Goal: Task Accomplishment & Management: Manage account settings

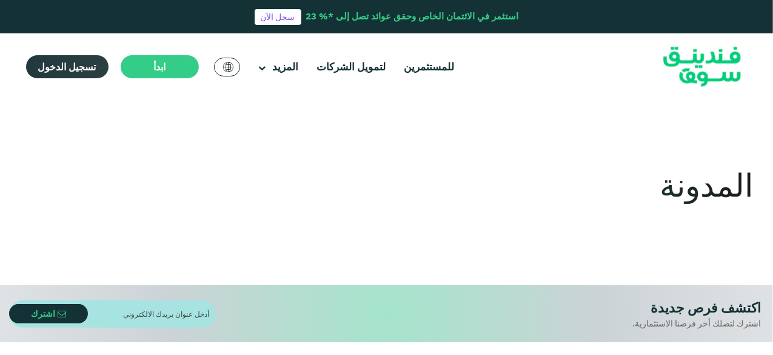
click at [74, 64] on span "تسجيل الدخول" at bounding box center [67, 67] width 58 height 12
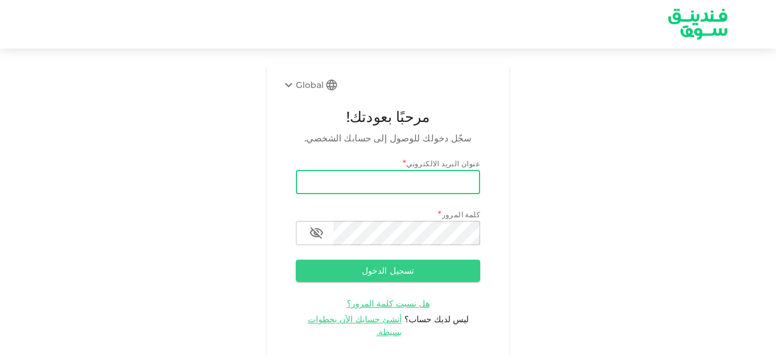
click at [355, 180] on input "email" at bounding box center [388, 182] width 184 height 24
type input "salemalkalbani2@gmail.com"
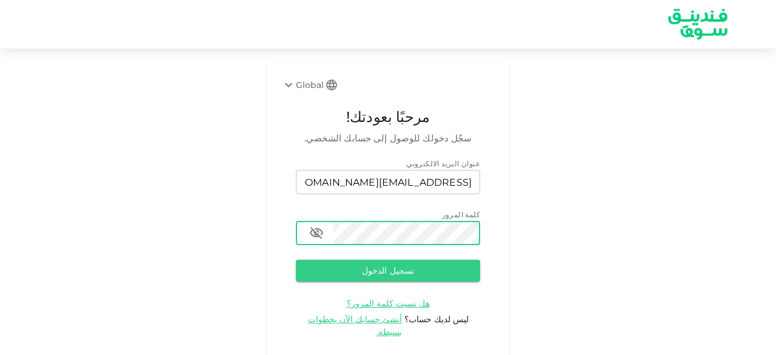
click at [296, 259] on button "تسجيل الدخول" at bounding box center [388, 270] width 184 height 22
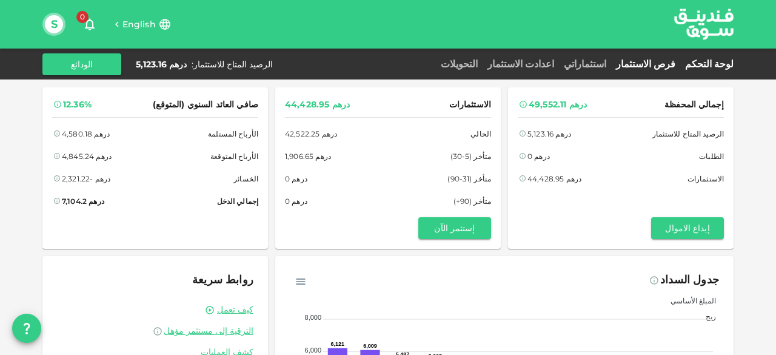
click at [662, 62] on link "فرص الاستثمار" at bounding box center [645, 64] width 69 height 12
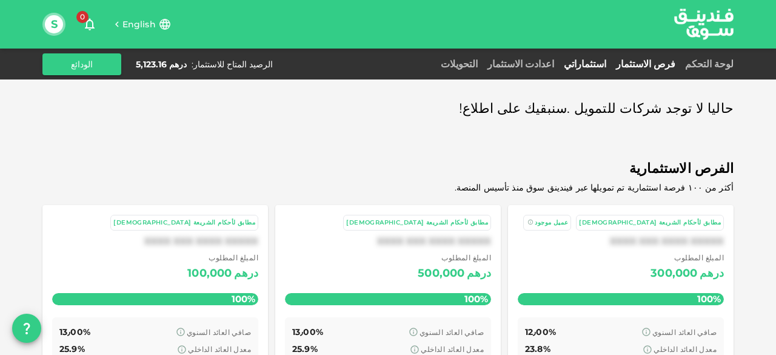
click at [611, 62] on link "استثماراتي" at bounding box center [585, 64] width 52 height 12
